Goal: Navigation & Orientation: Find specific page/section

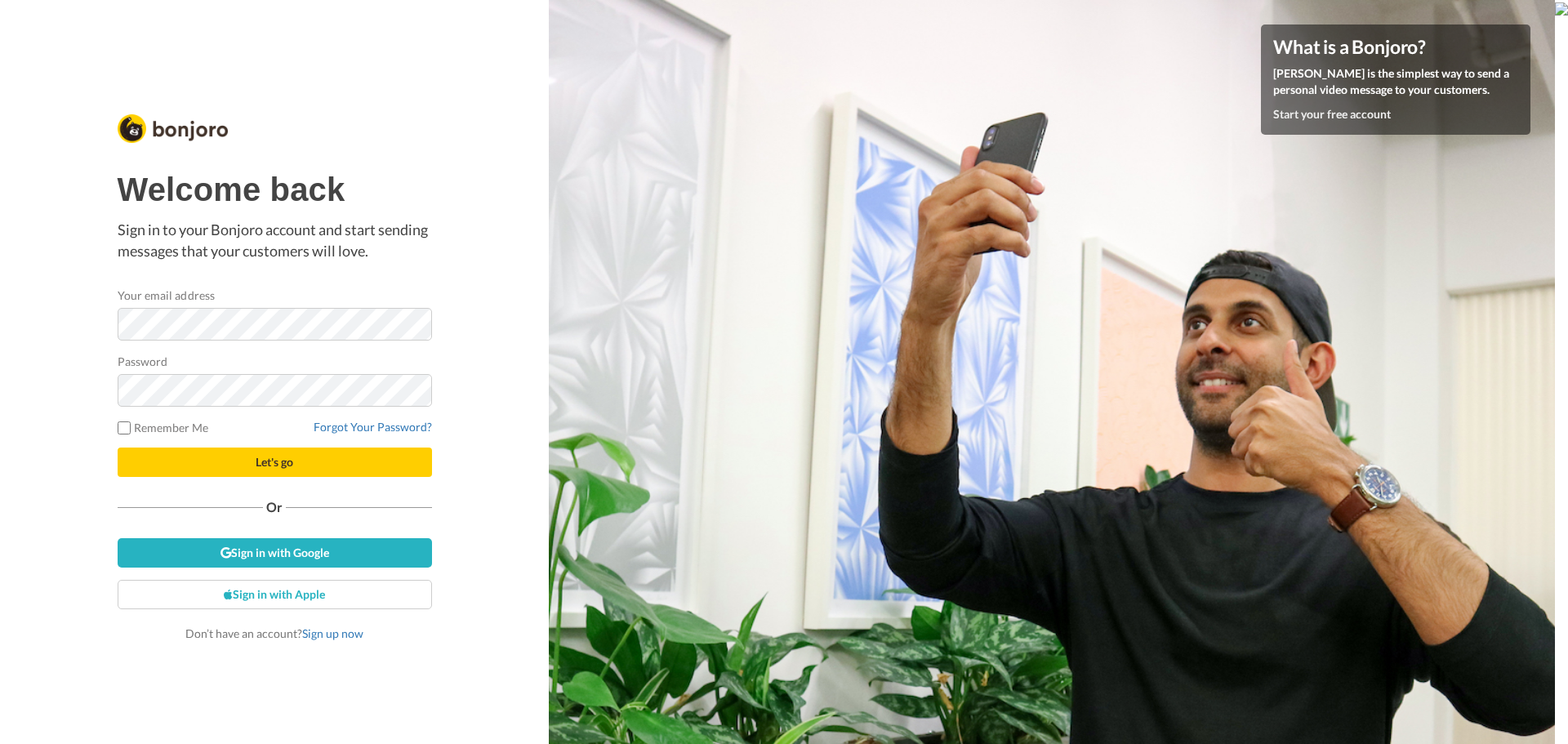
scroll to position [235, 0]
click at [336, 260] on p "Sign in to your Bonjoro account and start sending messages that your customers …" at bounding box center [275, 240] width 315 height 42
click at [279, 555] on link "Sign in with Google" at bounding box center [275, 553] width 315 height 29
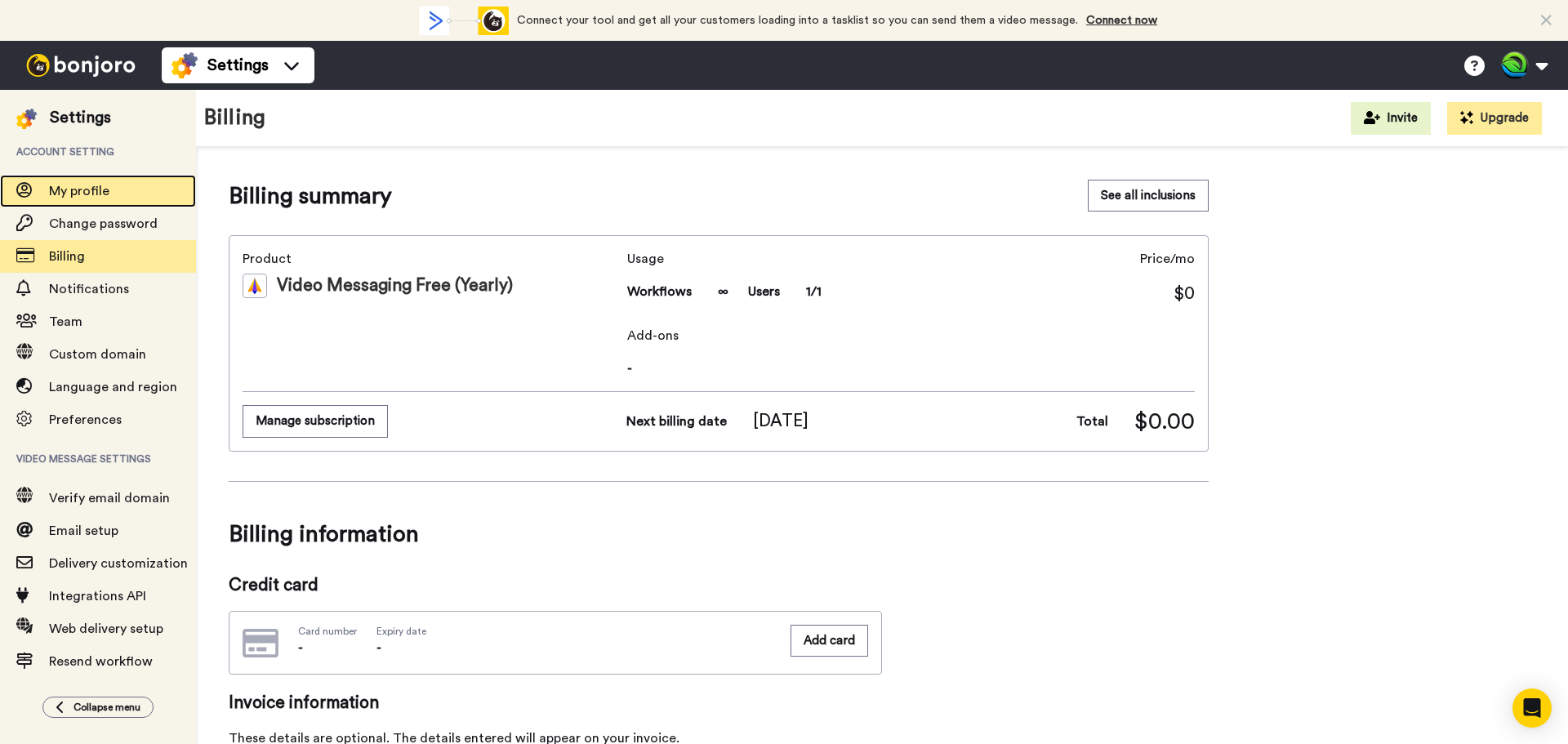
click at [79, 186] on span "My profile" at bounding box center [79, 191] width 61 height 13
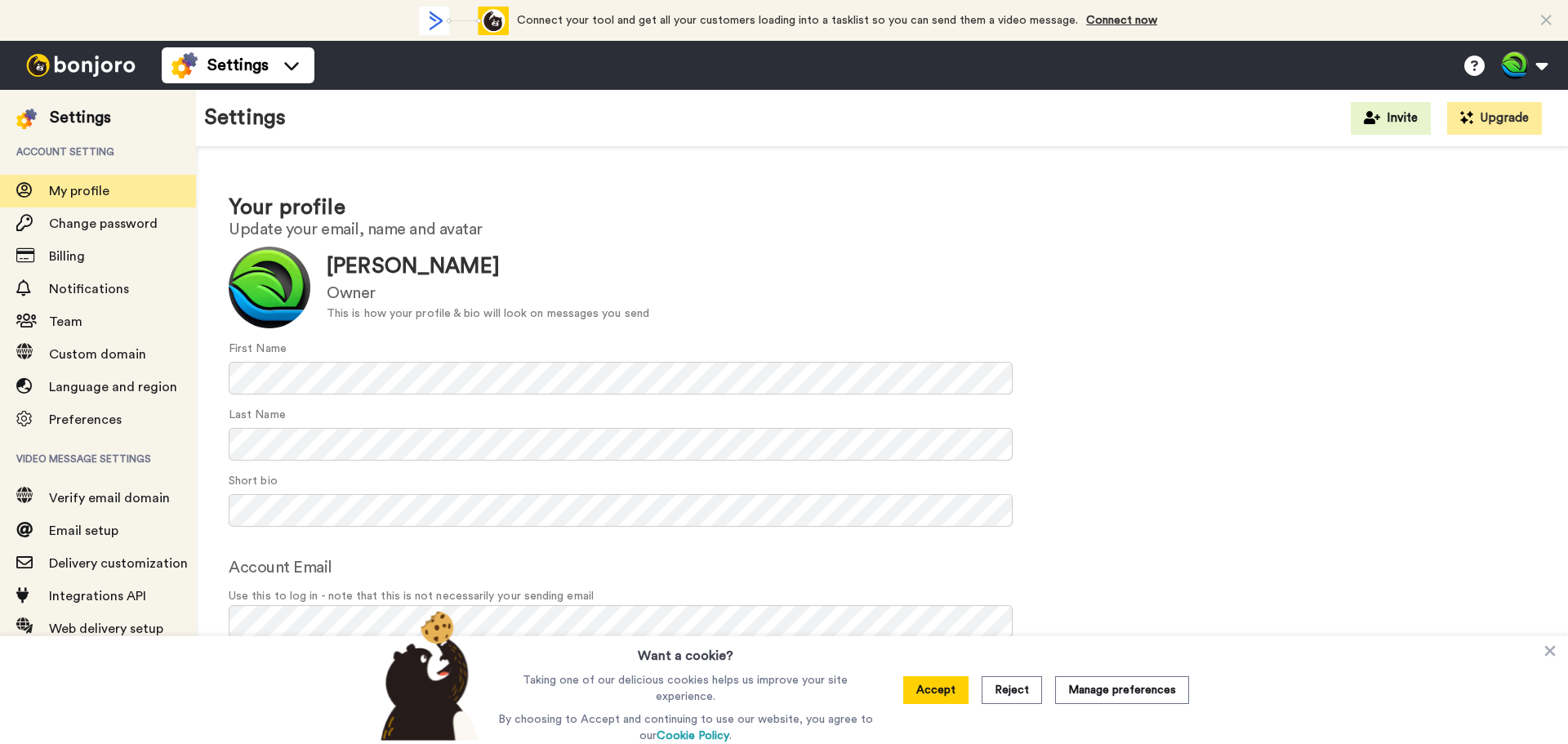
scroll to position [235, 0]
click at [948, 688] on button "Accept" at bounding box center [936, 690] width 65 height 28
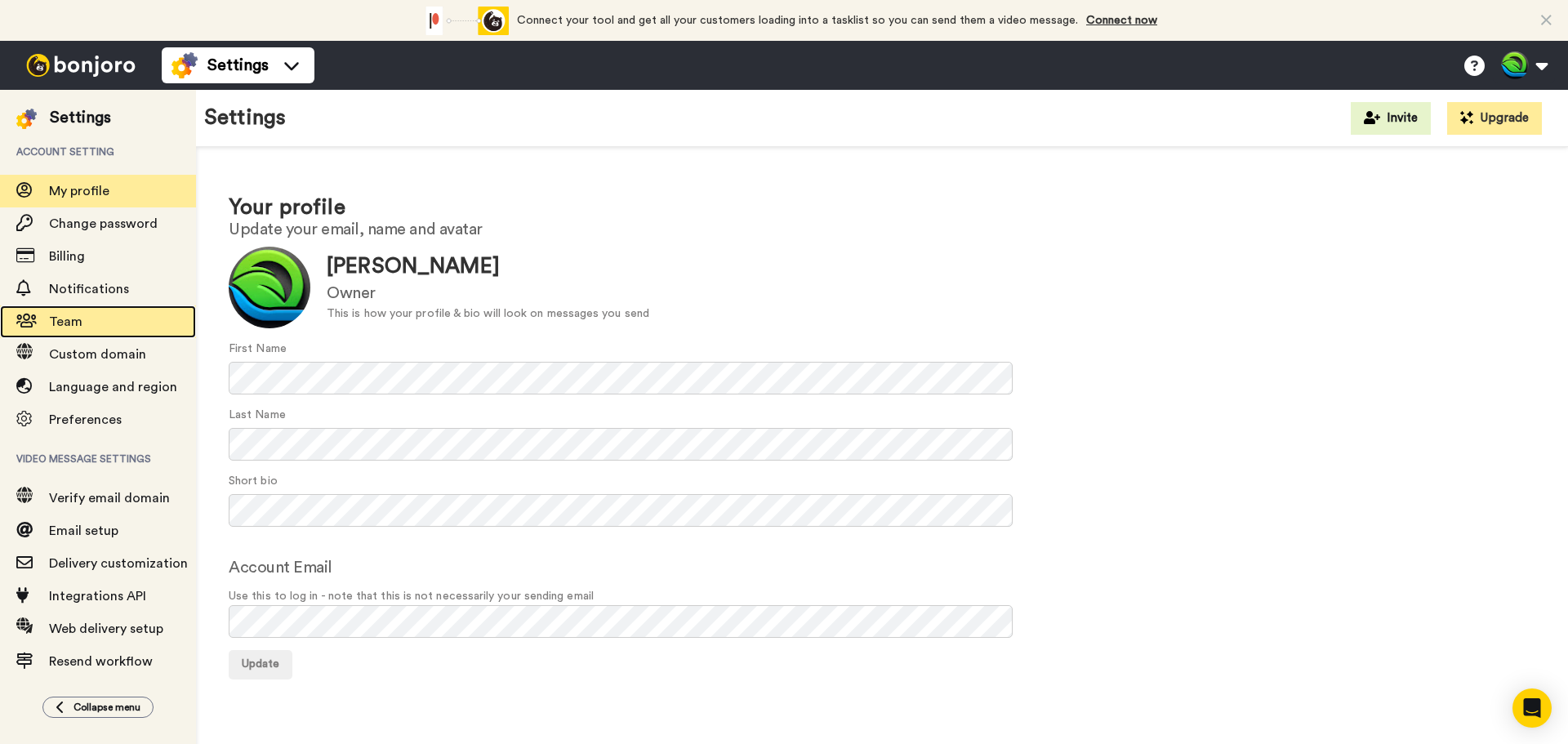
click at [61, 318] on span "Team" at bounding box center [65, 322] width 34 height 13
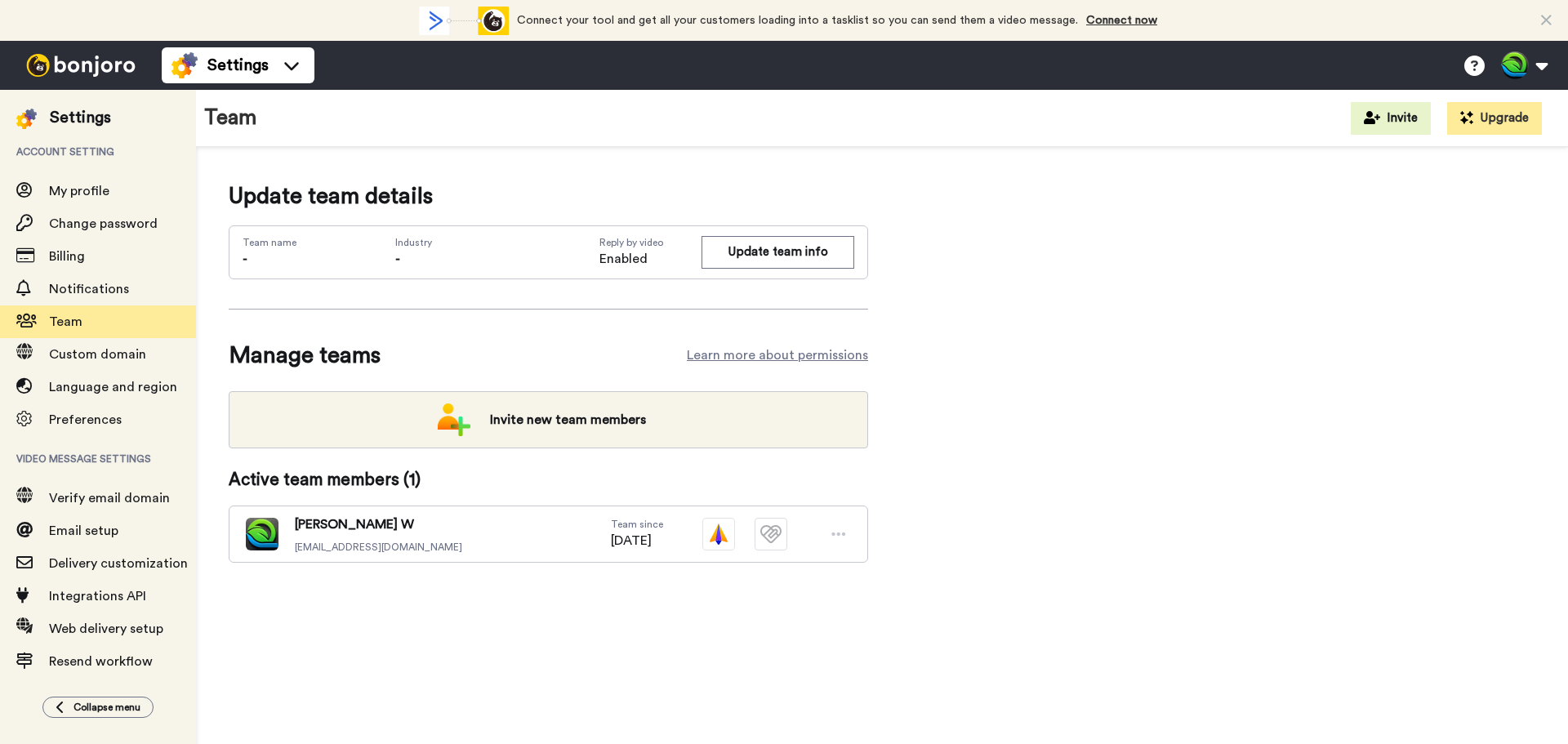
scroll to position [235, 0]
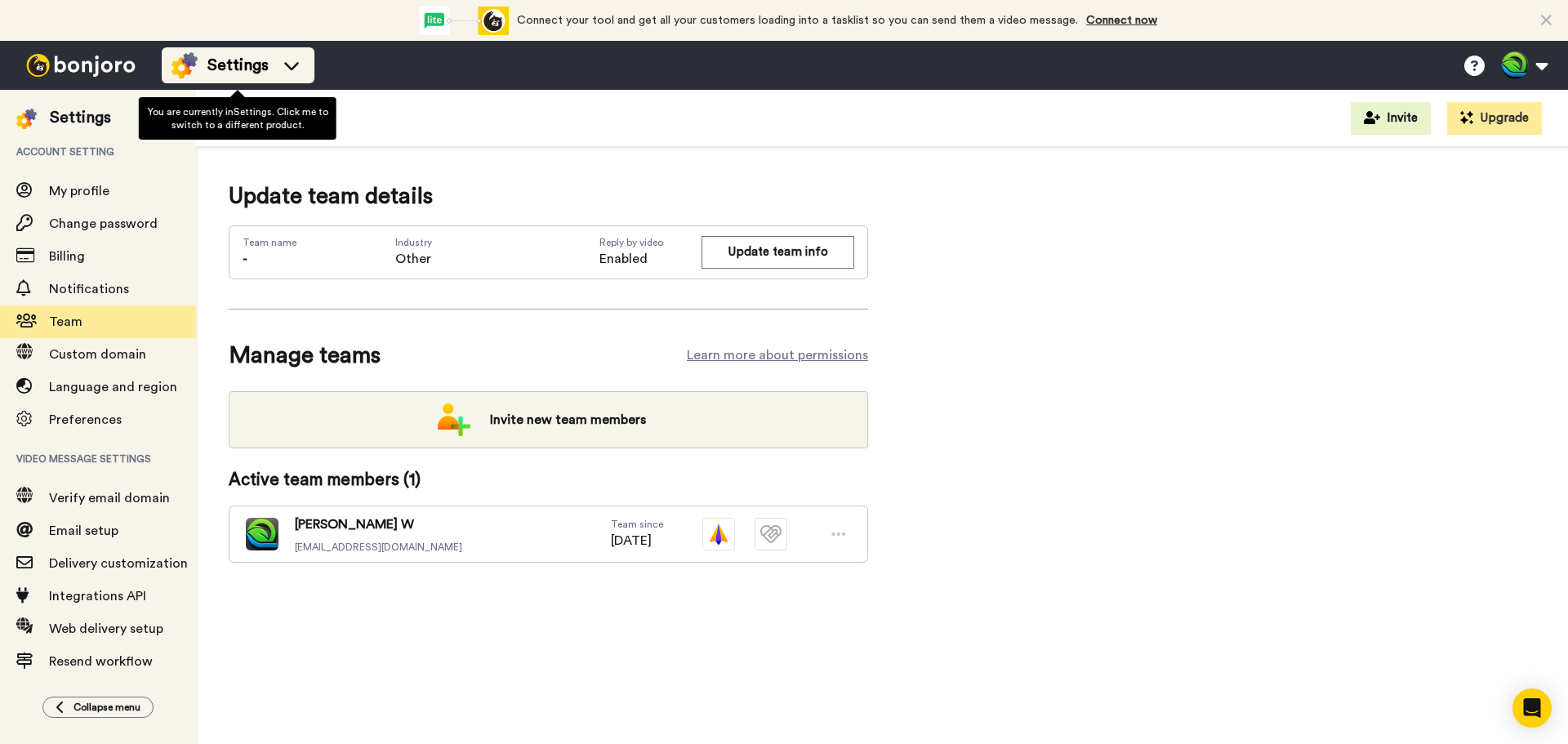
click at [289, 58] on icon at bounding box center [291, 65] width 26 height 16
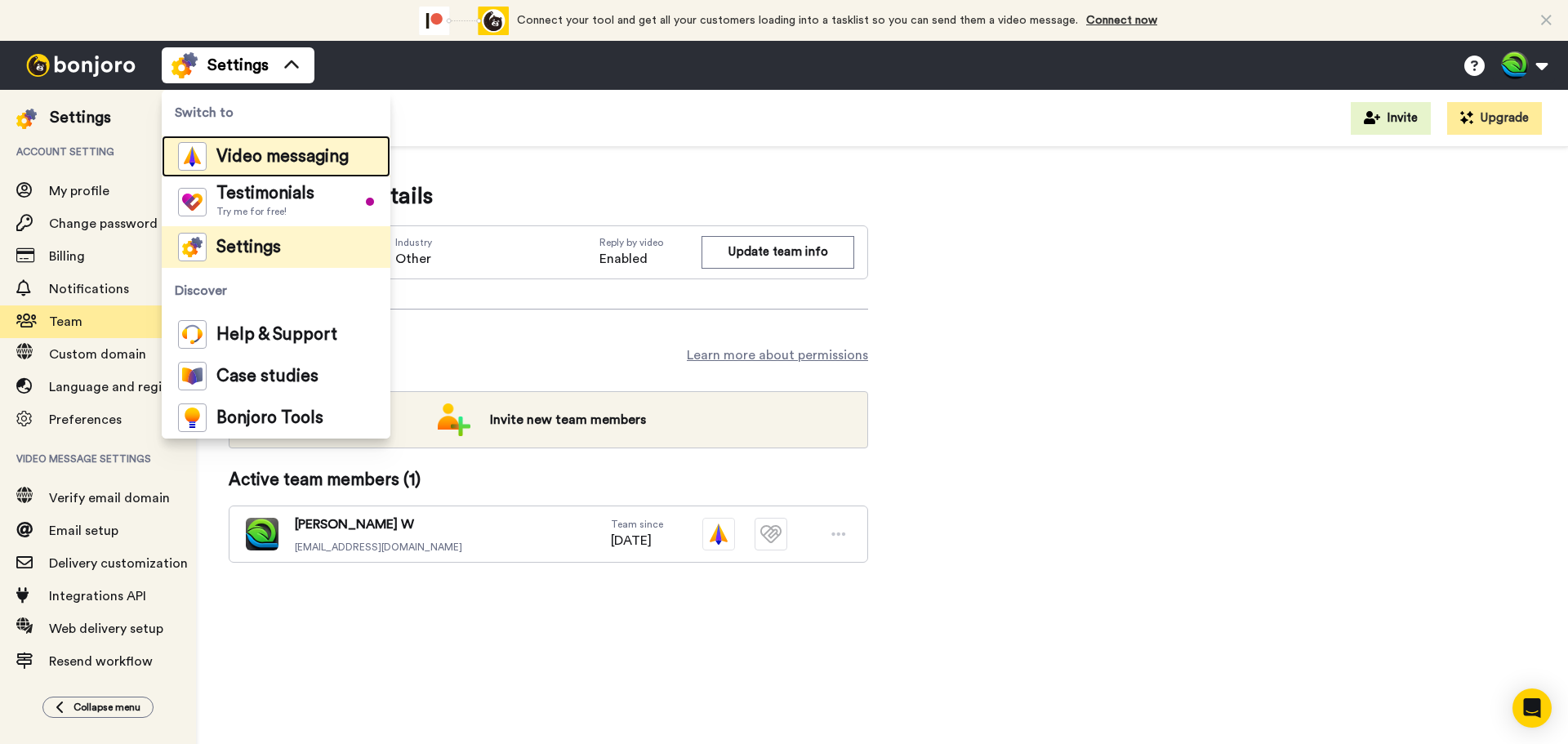
click at [281, 158] on span "Video messaging" at bounding box center [283, 157] width 132 height 16
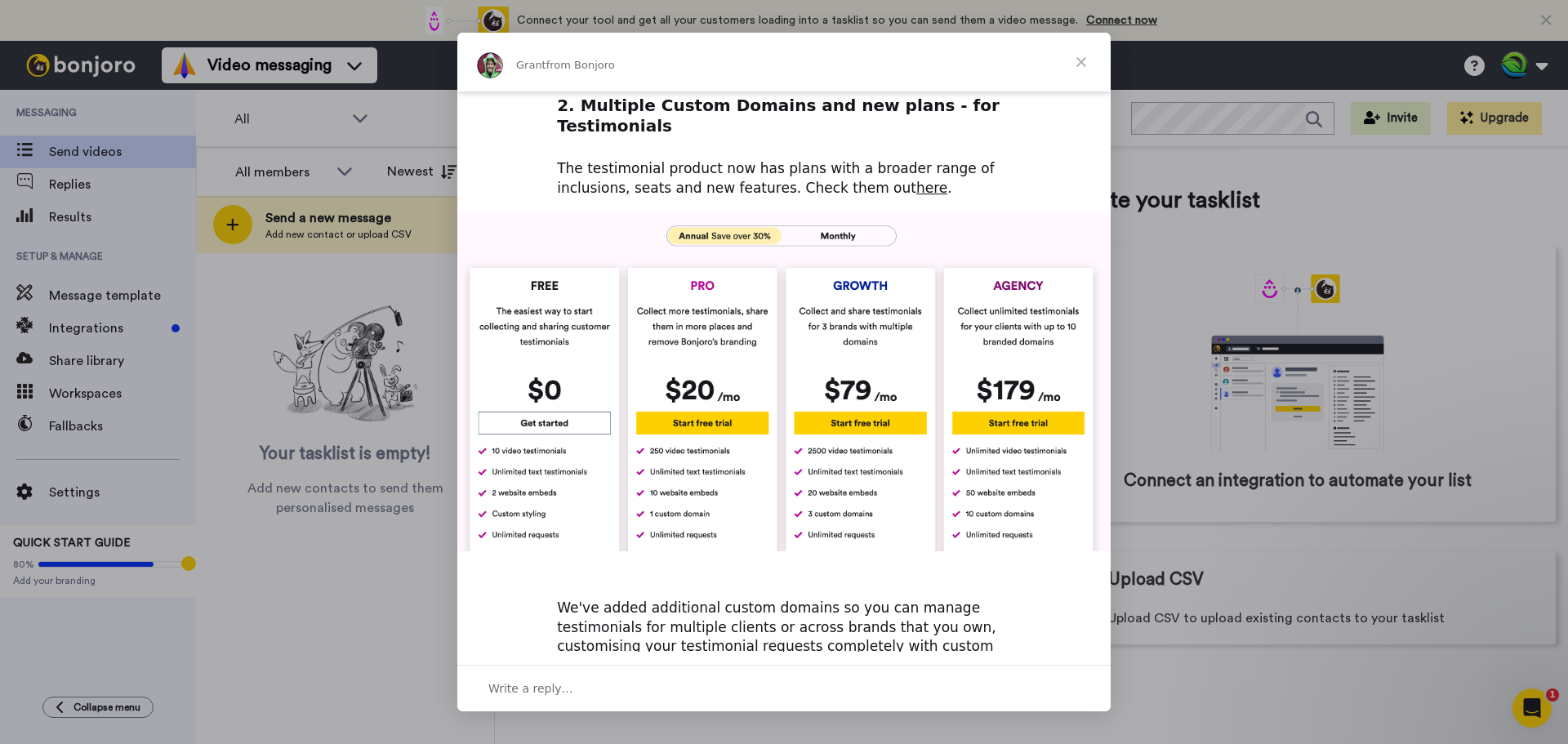
scroll to position [417, 0]
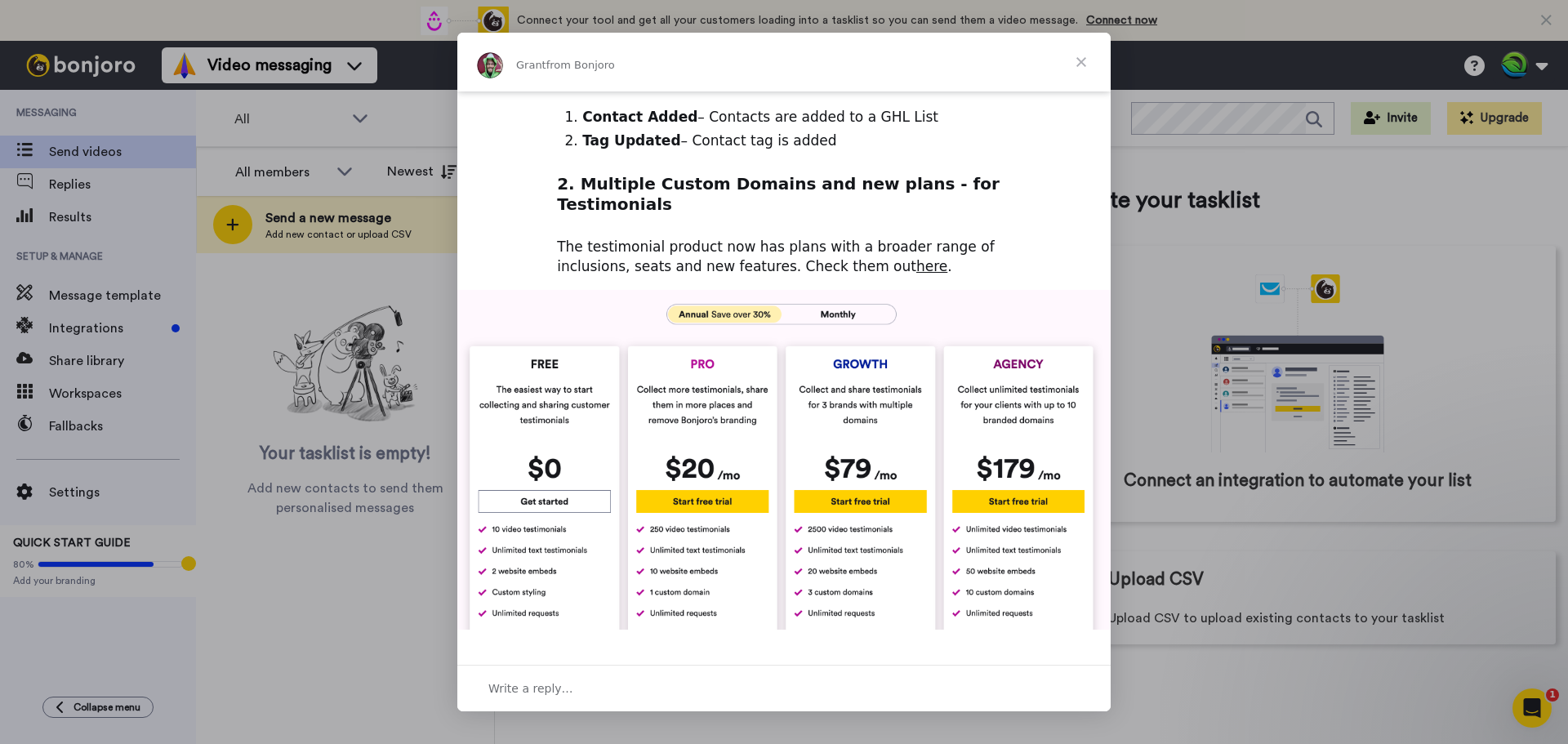
click at [1078, 59] on span "Close" at bounding box center [1081, 62] width 59 height 59
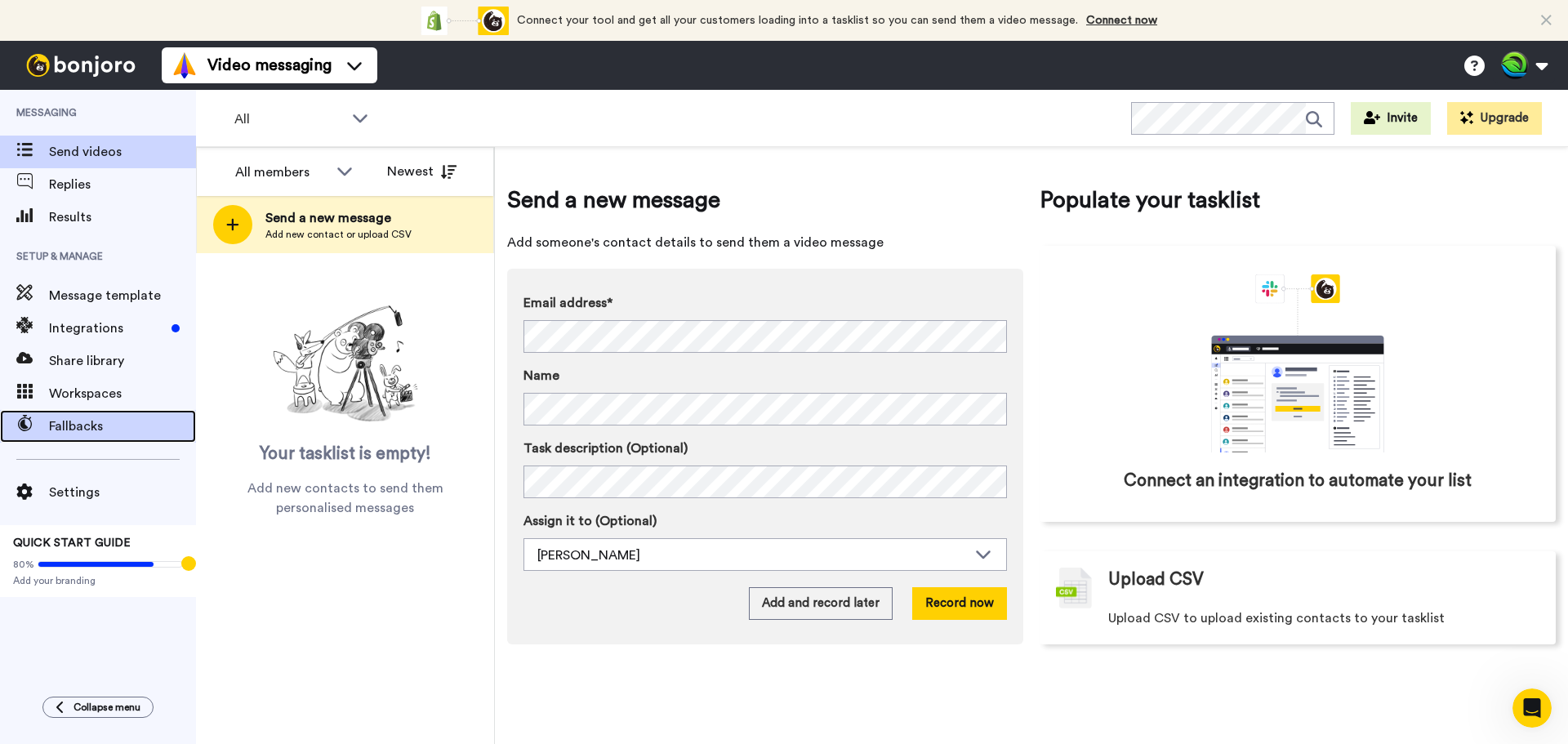
click at [82, 426] on span "Fallbacks" at bounding box center [122, 427] width 147 height 20
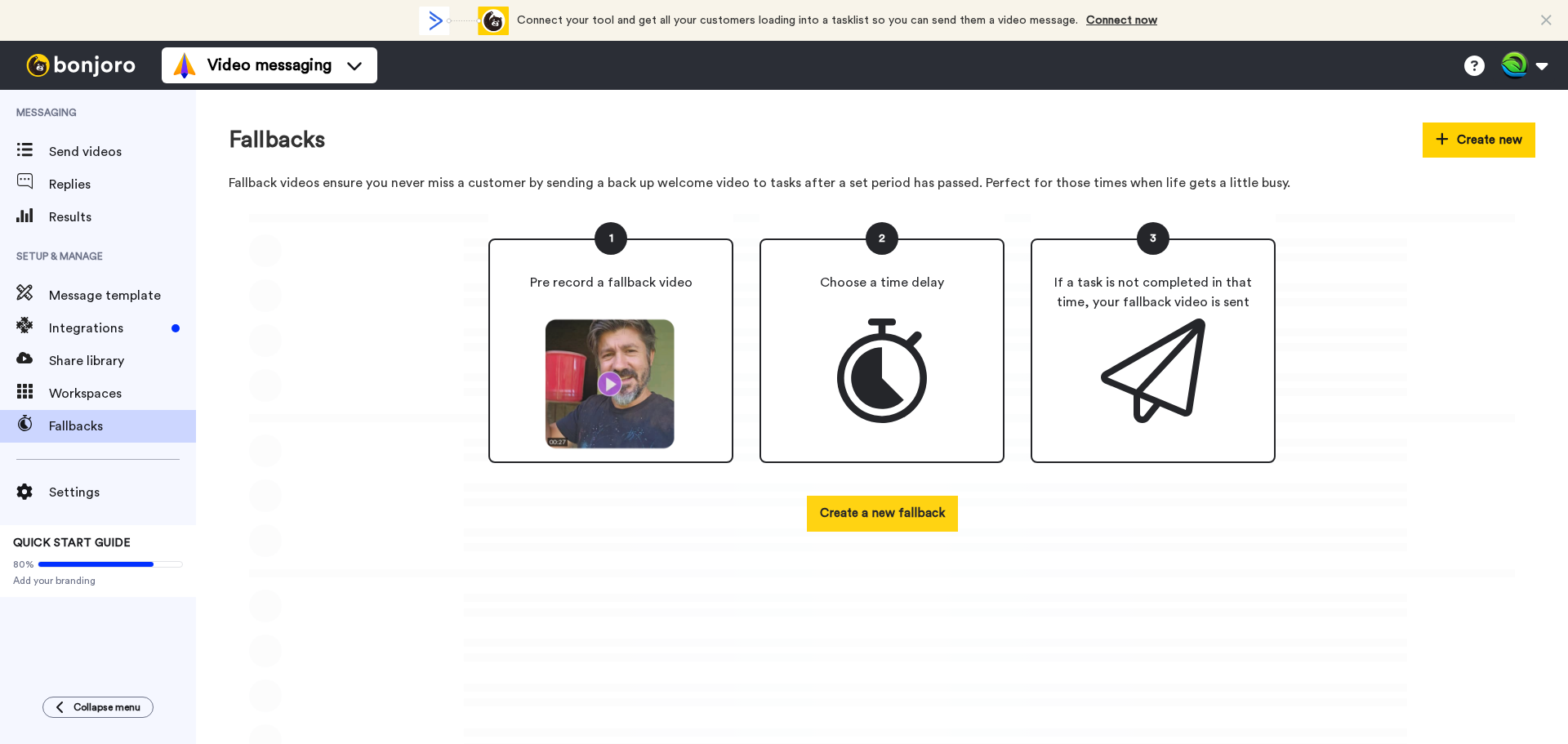
scroll to position [235, 0]
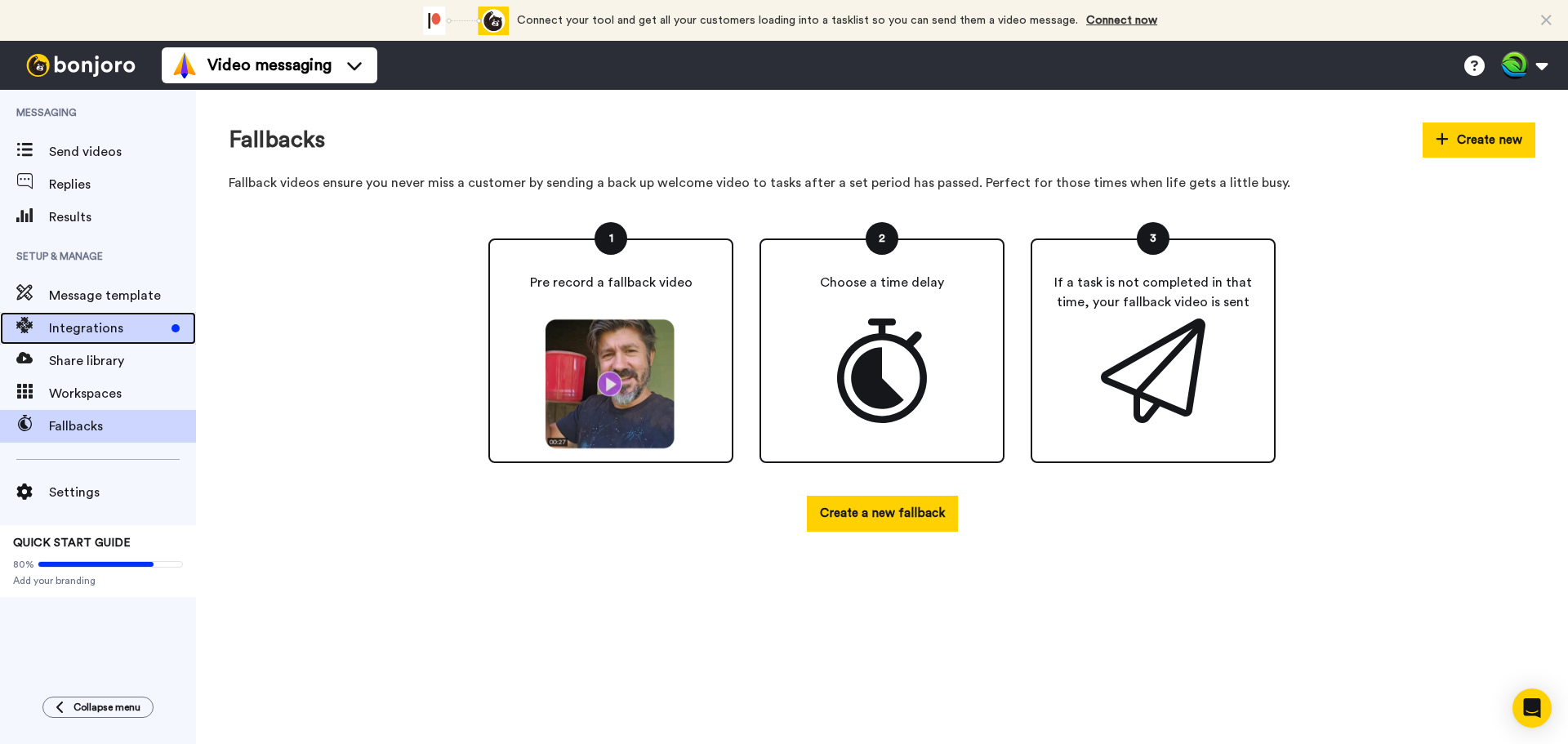
click at [85, 329] on span "Integrations" at bounding box center [107, 328] width 116 height 20
